Goal: Navigation & Orientation: Find specific page/section

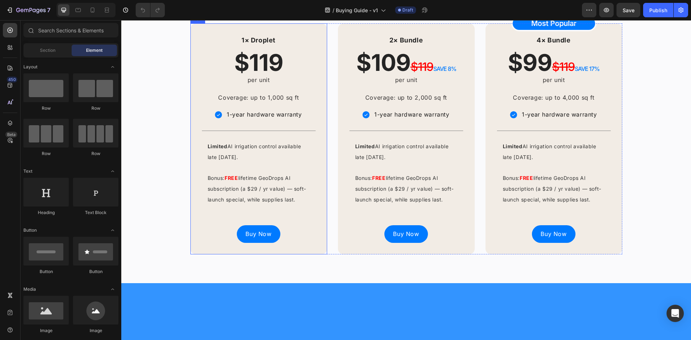
scroll to position [468, 0]
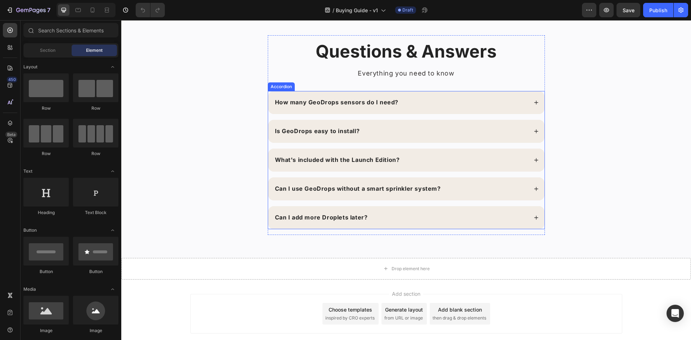
scroll to position [1304, 0]
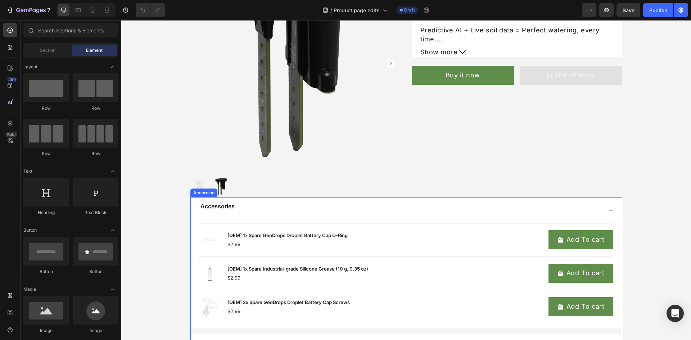
scroll to position [216, 0]
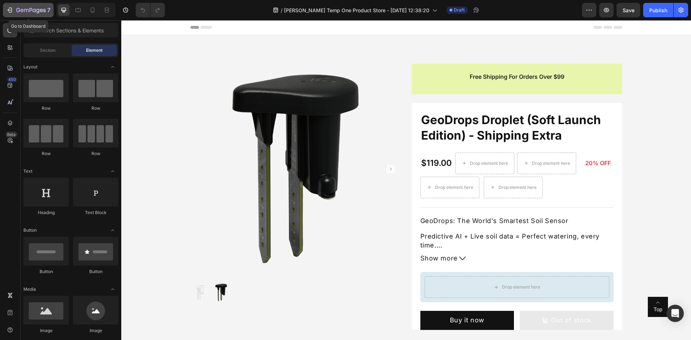
click at [40, 10] on icon "button" at bounding box center [41, 10] width 3 height 3
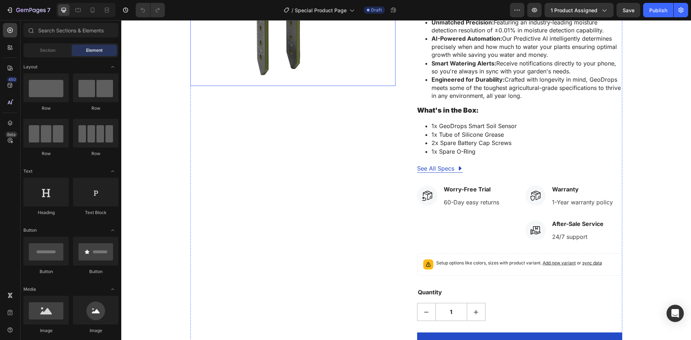
scroll to position [324, 0]
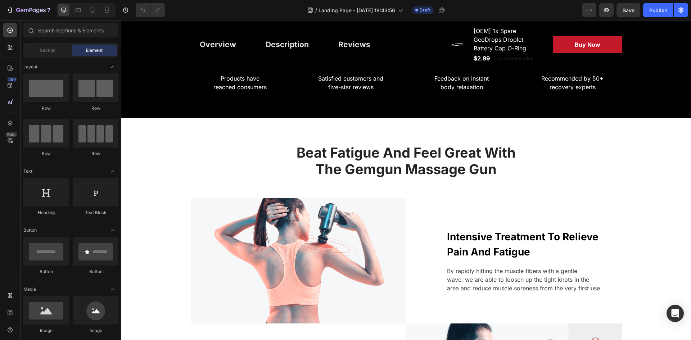
scroll to position [756, 0]
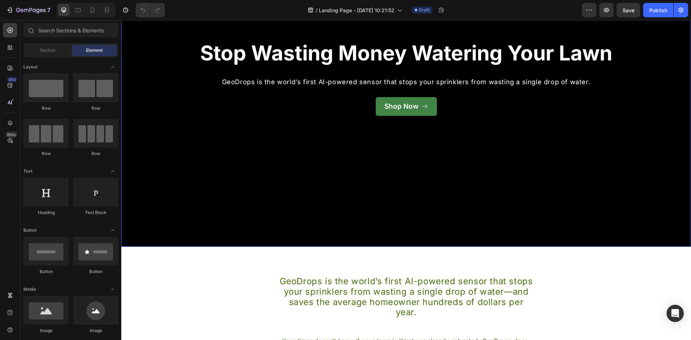
scroll to position [144, 0]
